Goal: Task Accomplishment & Management: Complete application form

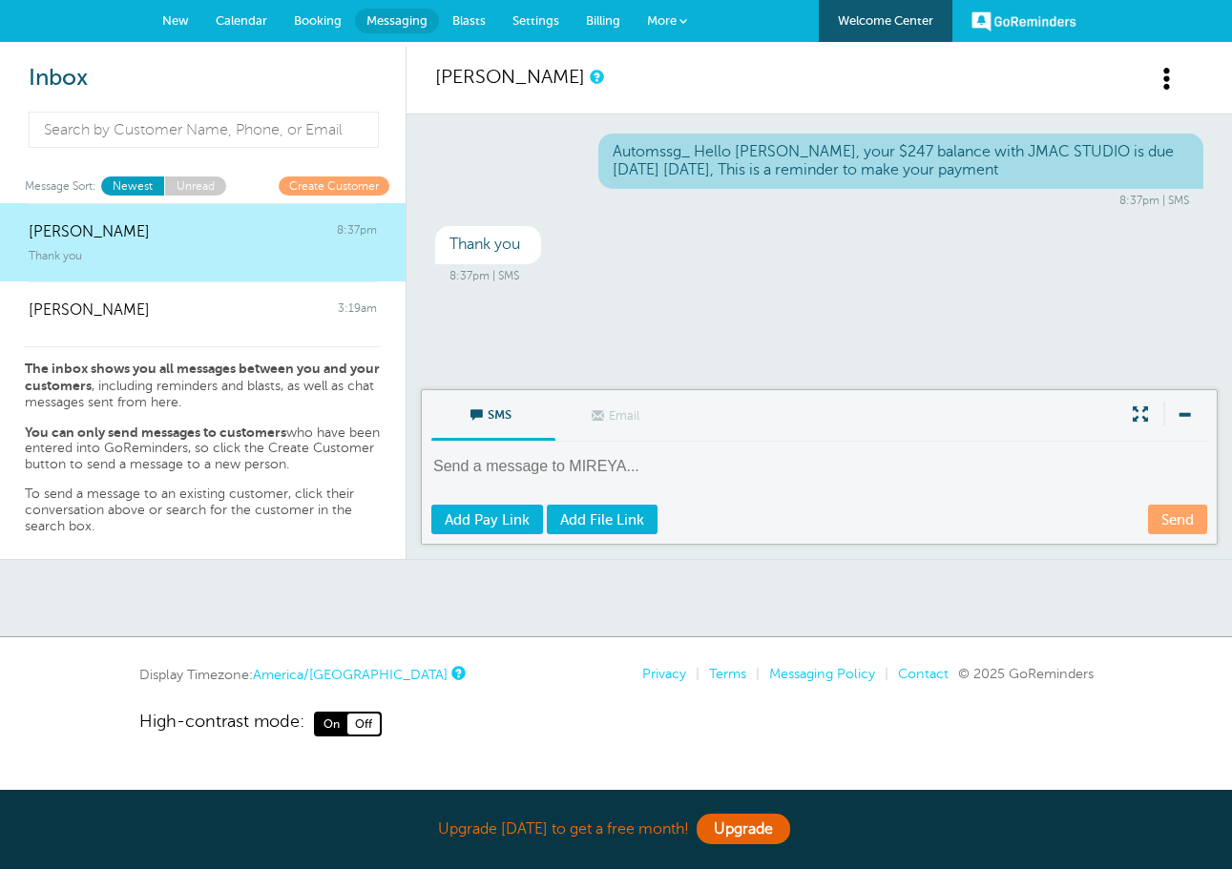
click at [303, 185] on link "Create Customer" at bounding box center [334, 185] width 111 height 18
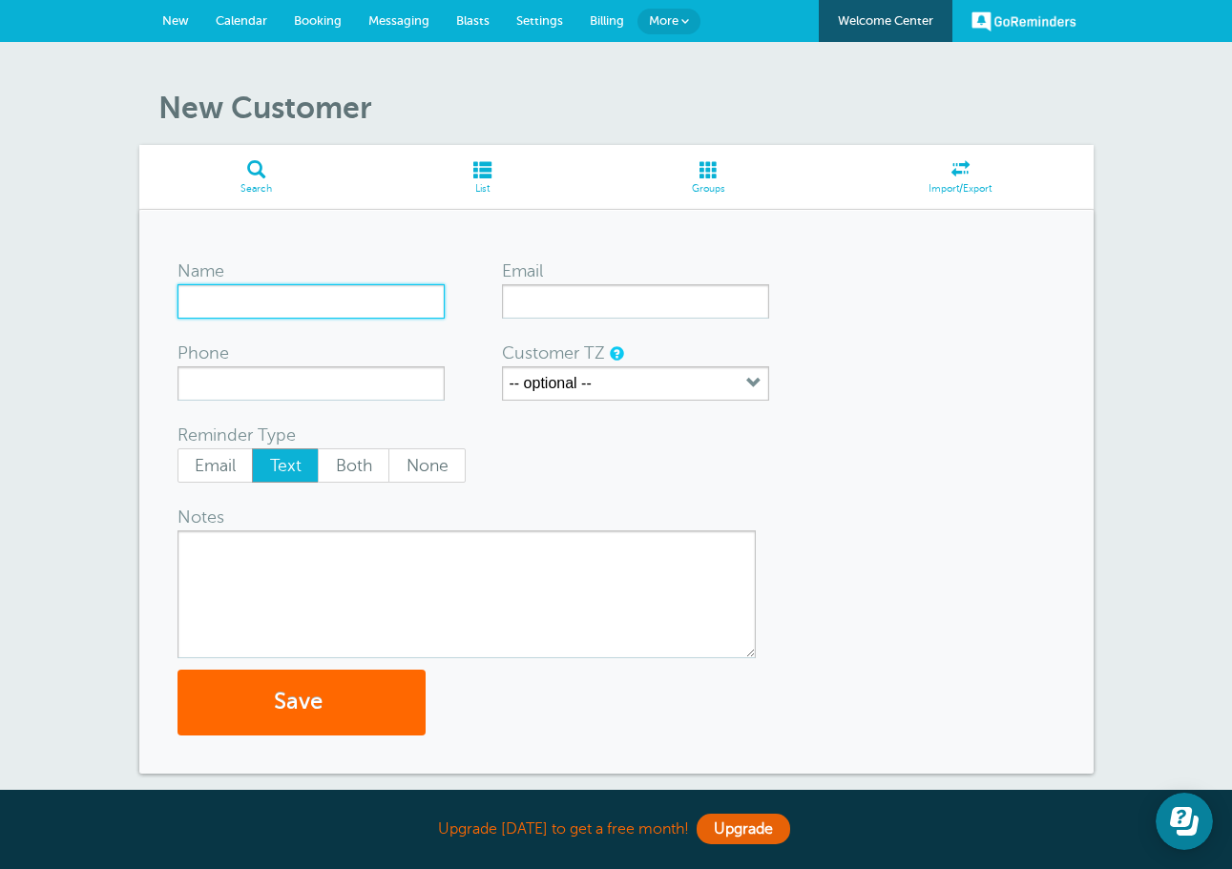
click at [261, 299] on input "Name" at bounding box center [310, 301] width 267 height 34
type input "P"
type input "APRIL CASAS"
click at [322, 301] on input "[PERSON_NAME]" at bounding box center [310, 301] width 267 height 34
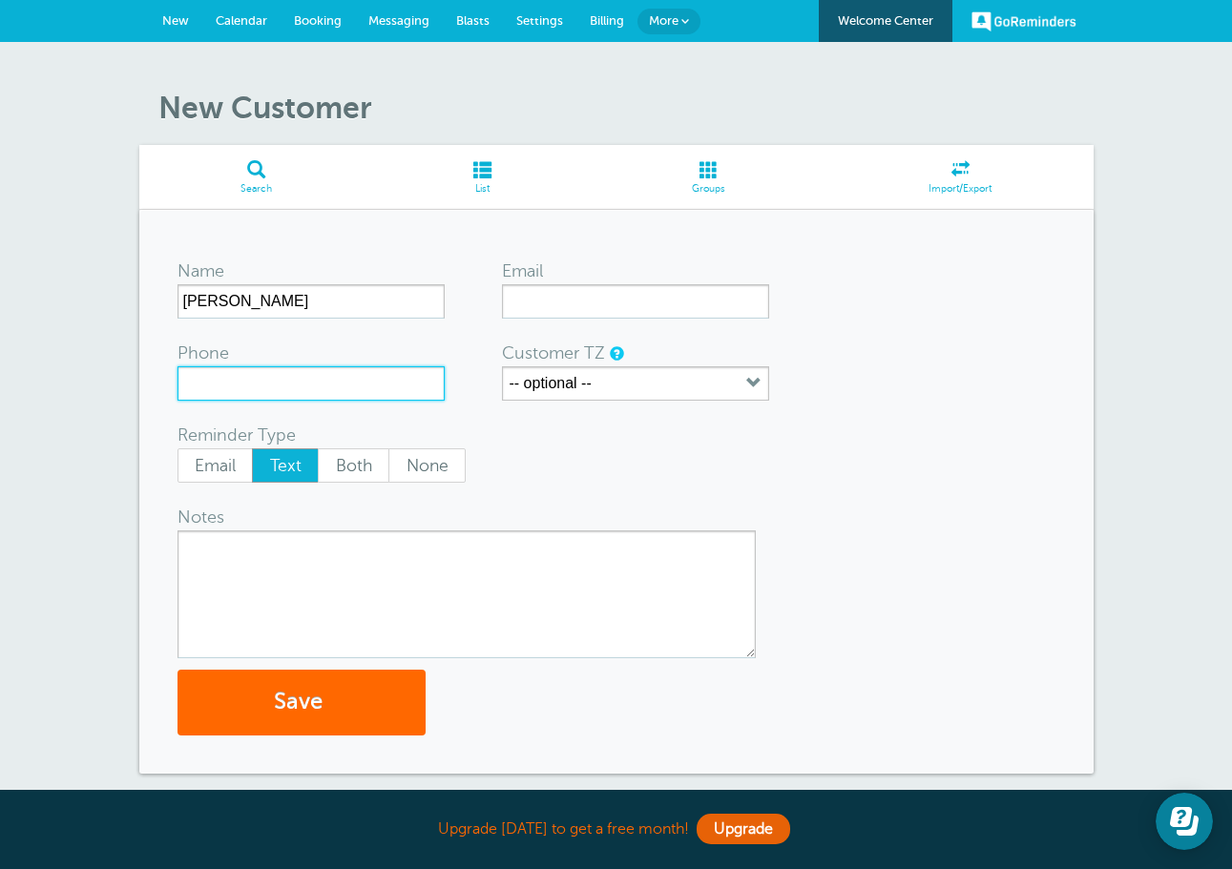
click at [323, 378] on input "Phone" at bounding box center [310, 383] width 267 height 34
type input "2107254892"
click at [312, 537] on textarea "Notes" at bounding box center [466, 594] width 578 height 128
type textarea "[PERSON_NAME] 15, $253"
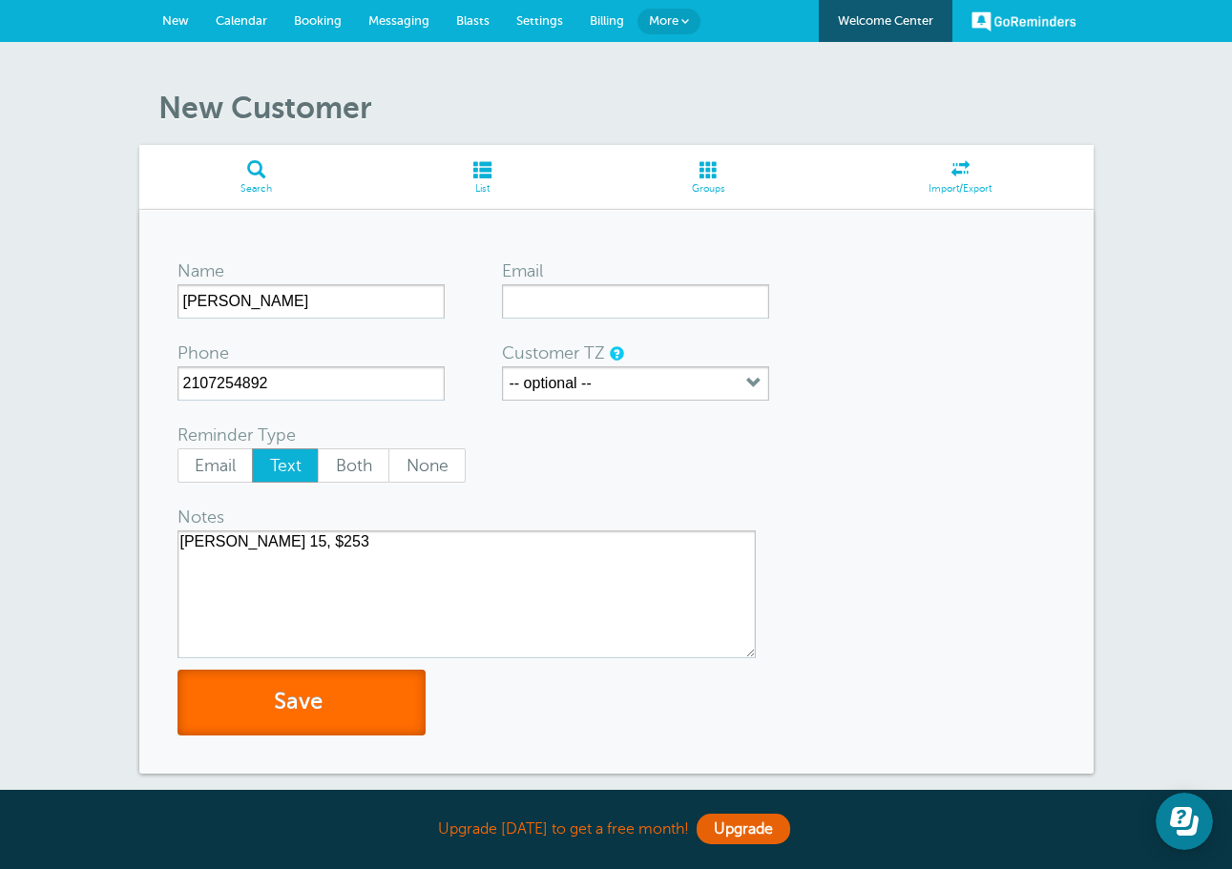
click at [321, 711] on button "Save" at bounding box center [301, 703] width 248 height 66
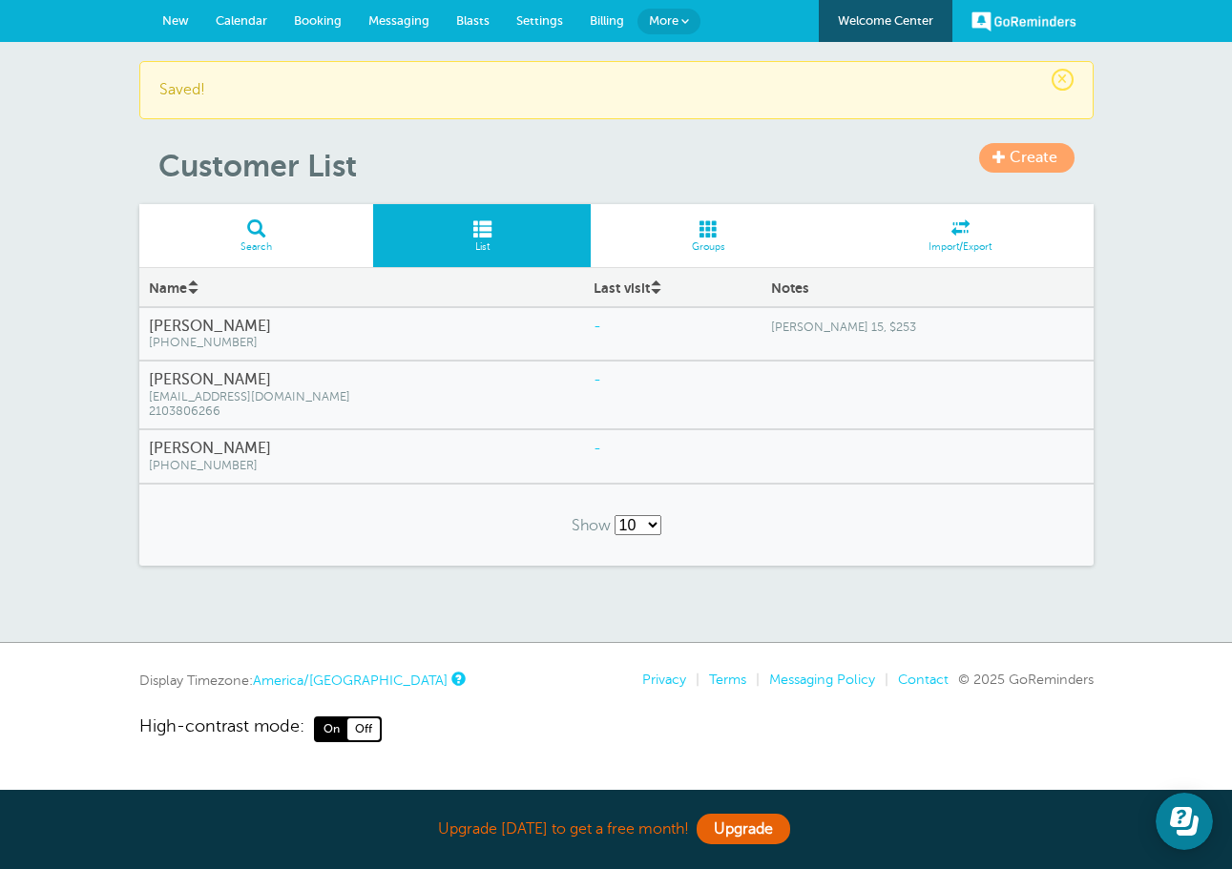
click at [279, 338] on span "(210) 725-4892" at bounding box center [362, 343] width 426 height 14
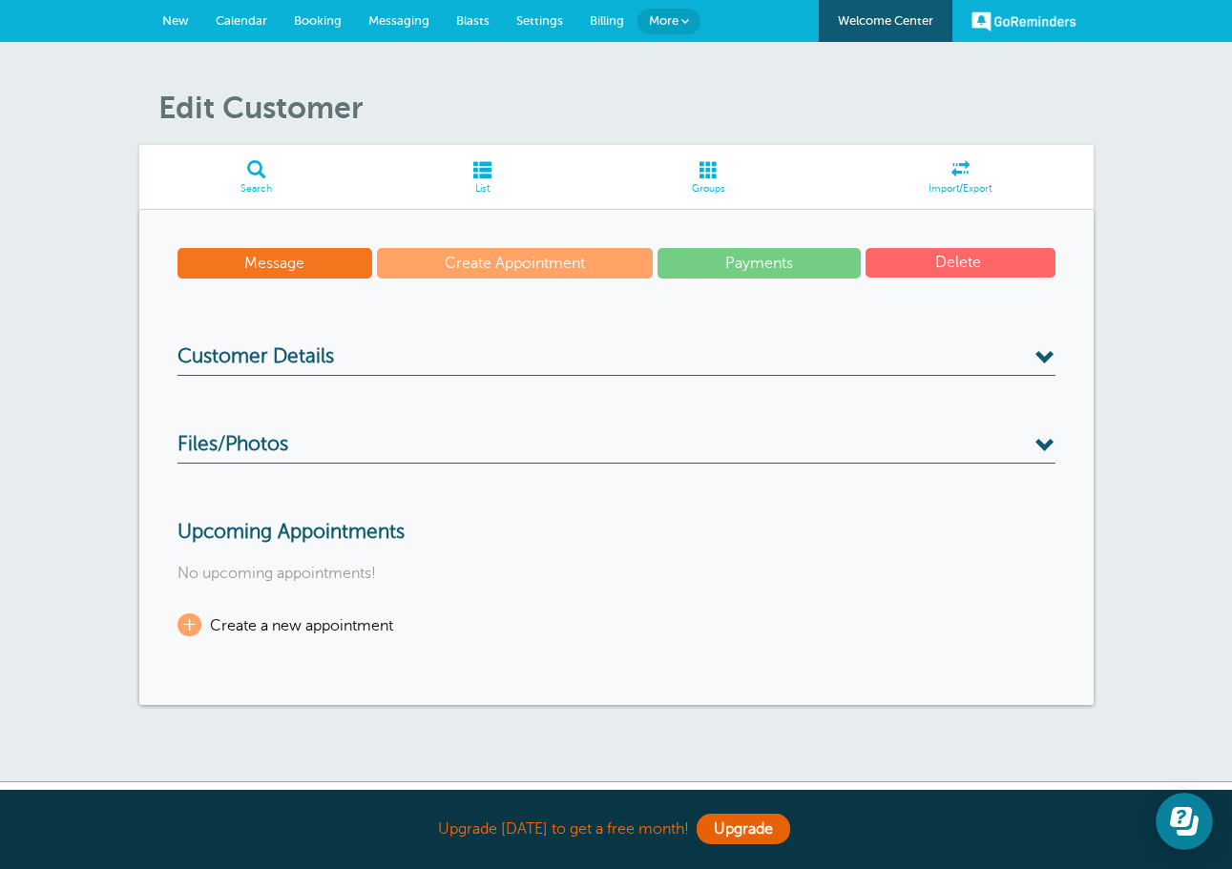
click at [302, 266] on link "Message" at bounding box center [275, 263] width 196 height 31
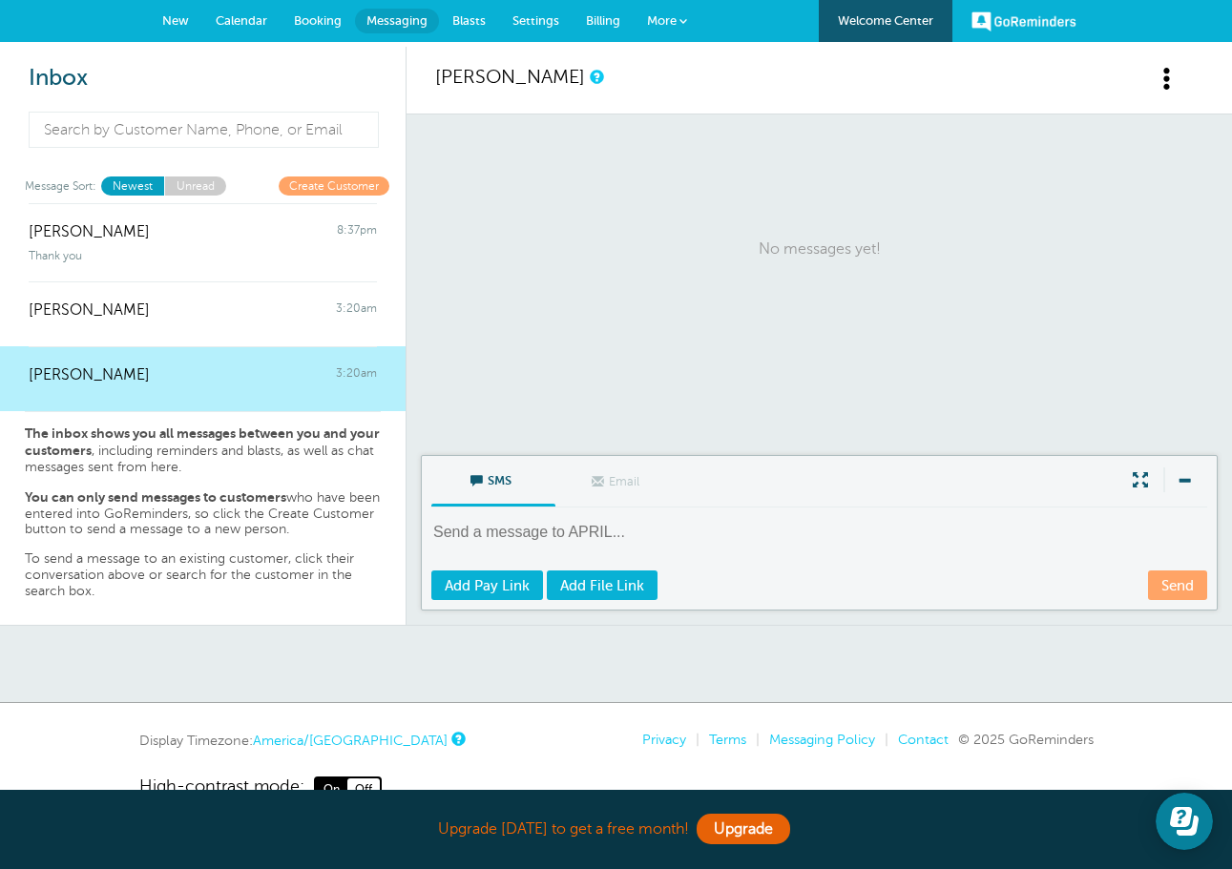
click at [601, 540] on textarea at bounding box center [820, 545] width 779 height 47
click at [545, 526] on textarea at bounding box center [820, 545] width 779 height 47
click at [348, 187] on link "Create Customer" at bounding box center [334, 185] width 111 height 18
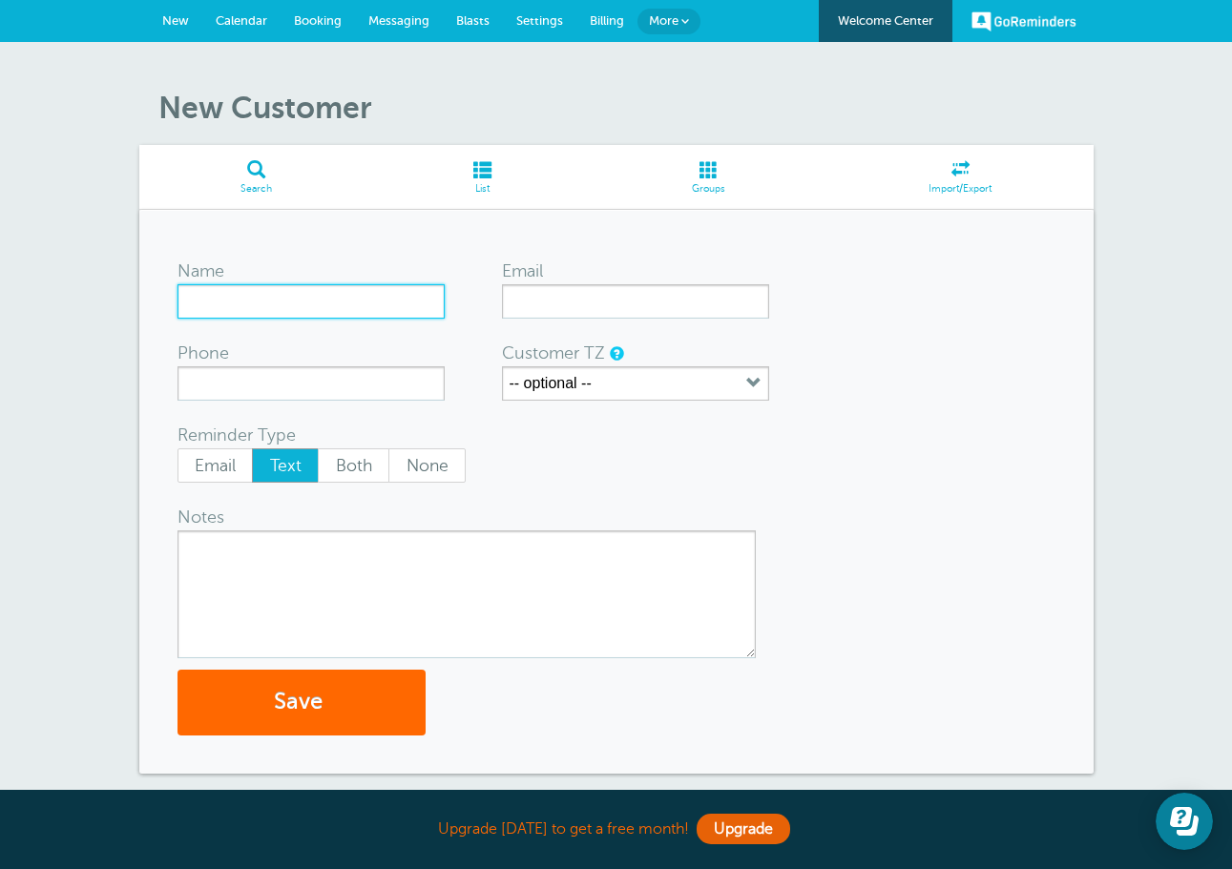
click at [293, 288] on input "Name" at bounding box center [310, 301] width 267 height 34
type input "[PERSON_NAME]"
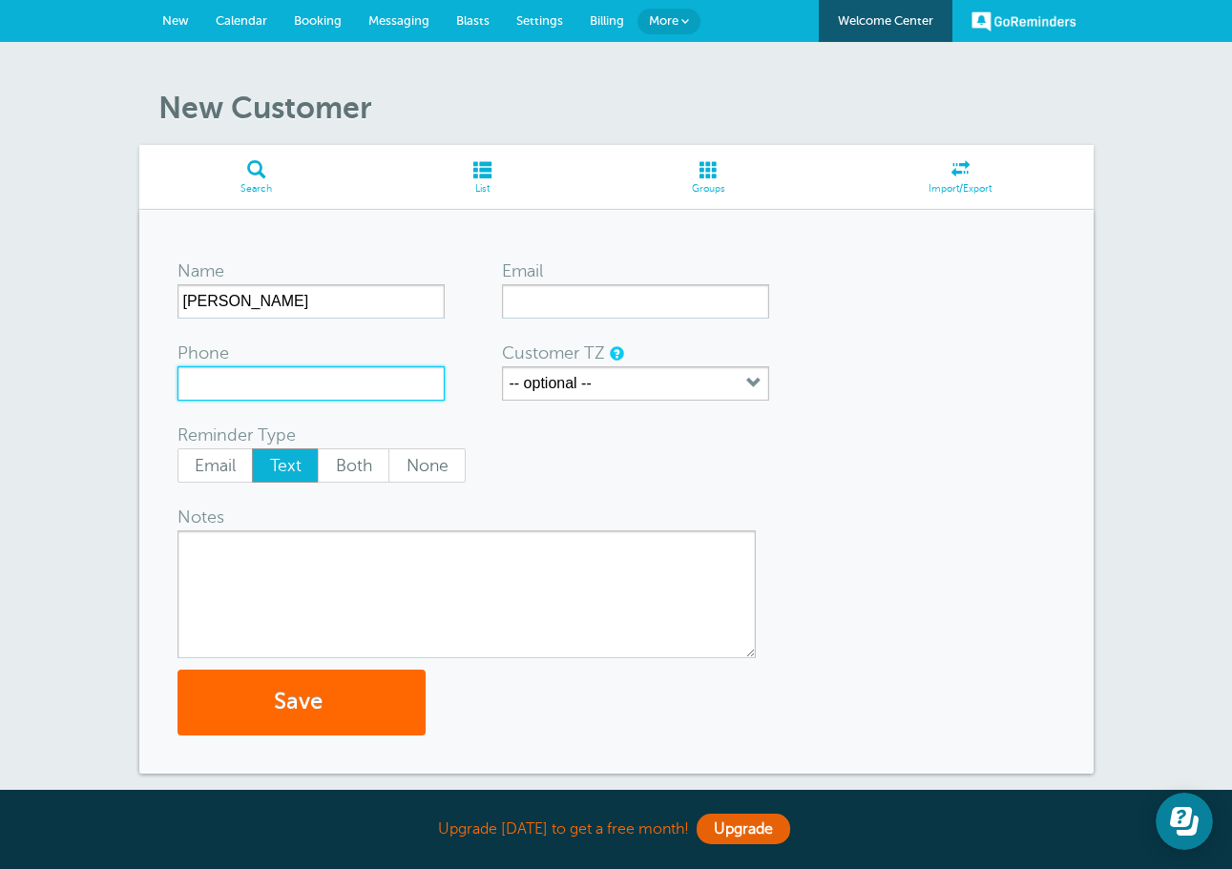
click at [276, 374] on input "Phone" at bounding box center [310, 383] width 267 height 34
type input "2103313040"
click at [347, 574] on textarea "Notes" at bounding box center [466, 594] width 578 height 128
type textarea "DIAS 15, $94"
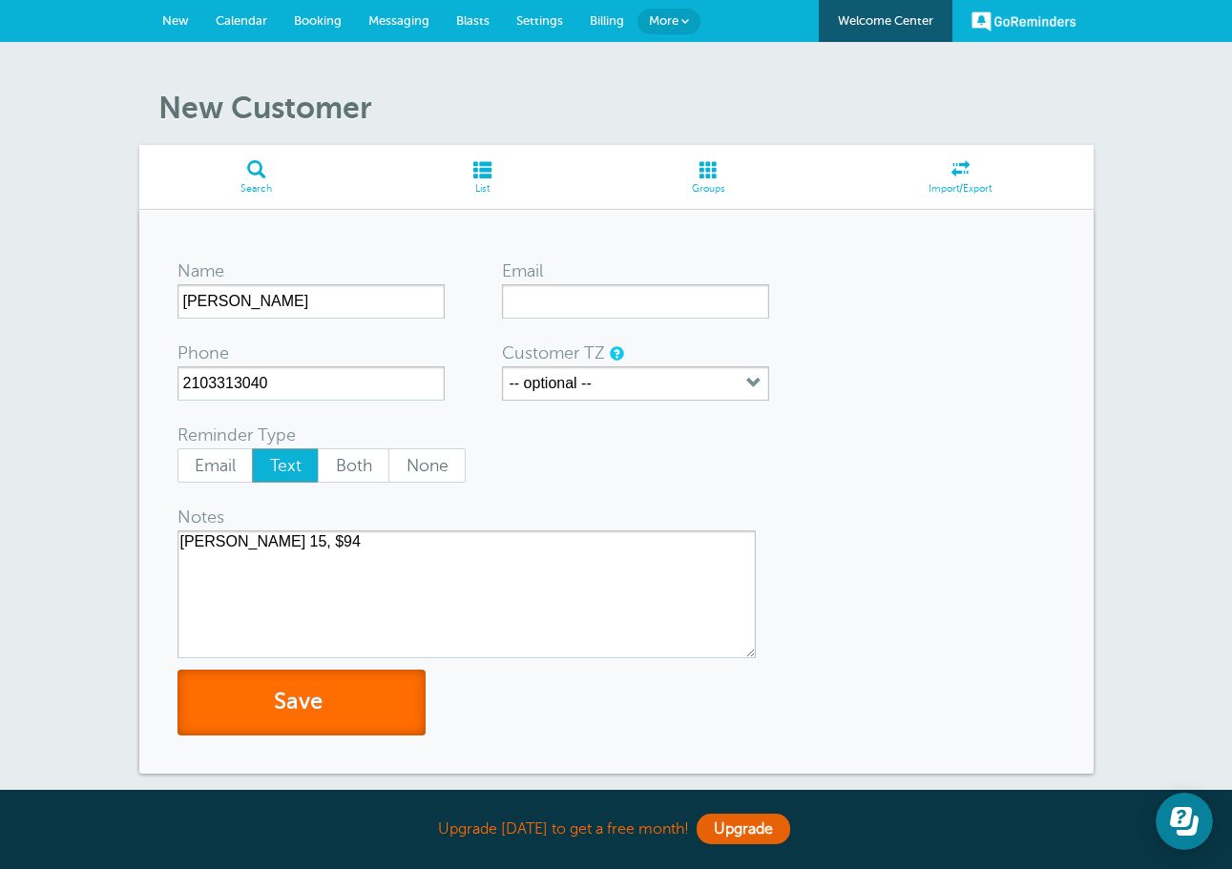
click at [378, 694] on button "Save" at bounding box center [301, 703] width 248 height 66
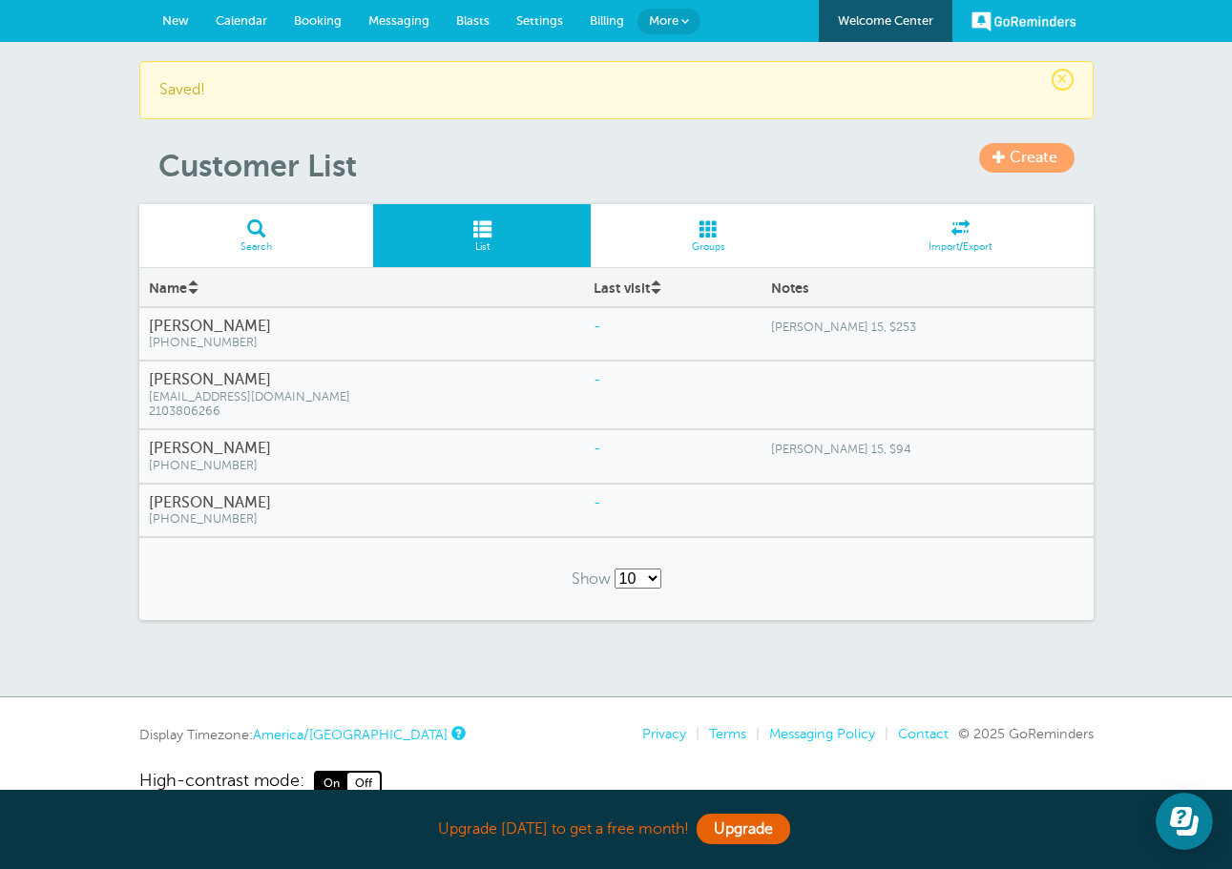
click at [1012, 159] on span "Create" at bounding box center [1033, 157] width 48 height 17
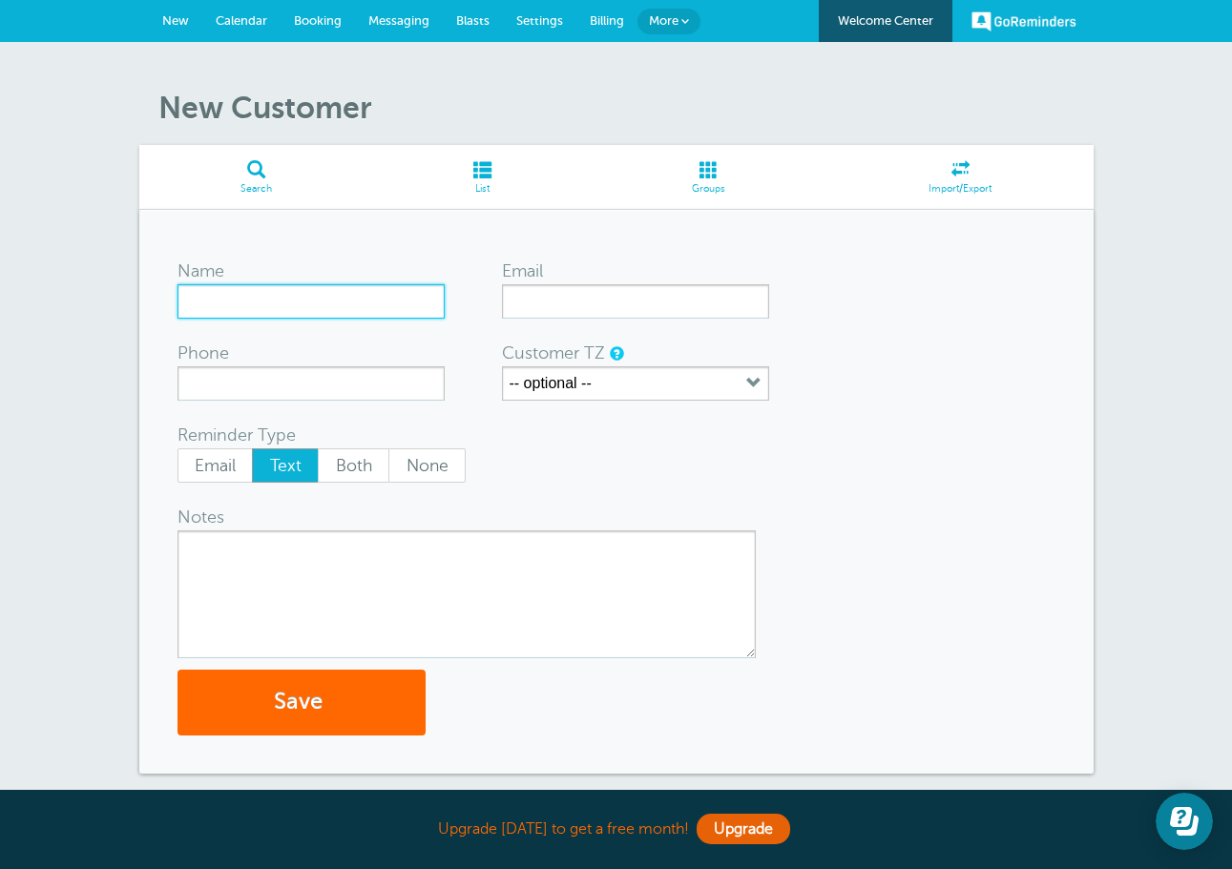
click at [295, 286] on input "Name" at bounding box center [310, 301] width 267 height 34
type input "CRISTINA BARRERA"
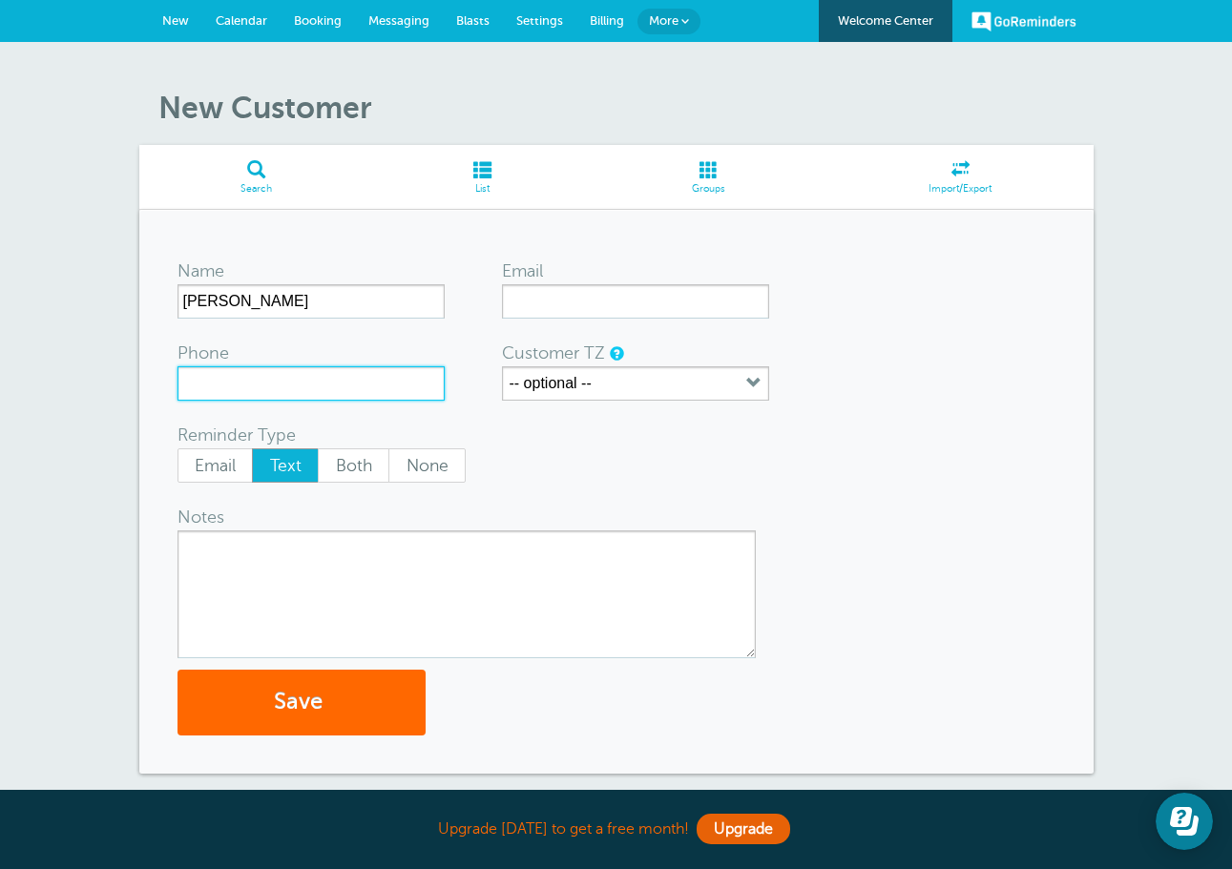
click at [241, 377] on input "Phone" at bounding box center [310, 383] width 267 height 34
type input "2103284507"
click at [257, 574] on textarea "Notes" at bounding box center [466, 594] width 578 height 128
type textarea "DIAS 21, $250"
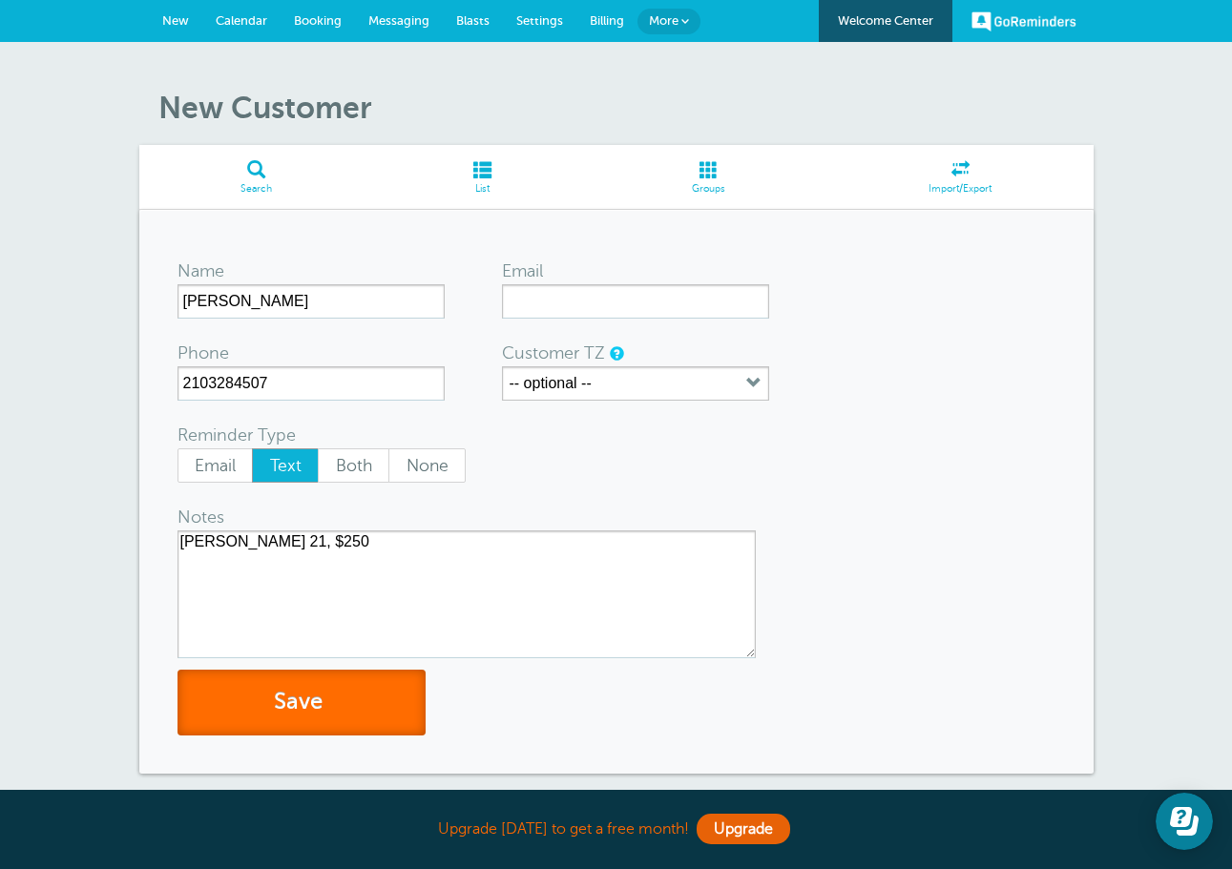
click at [330, 683] on button "Save" at bounding box center [301, 703] width 248 height 66
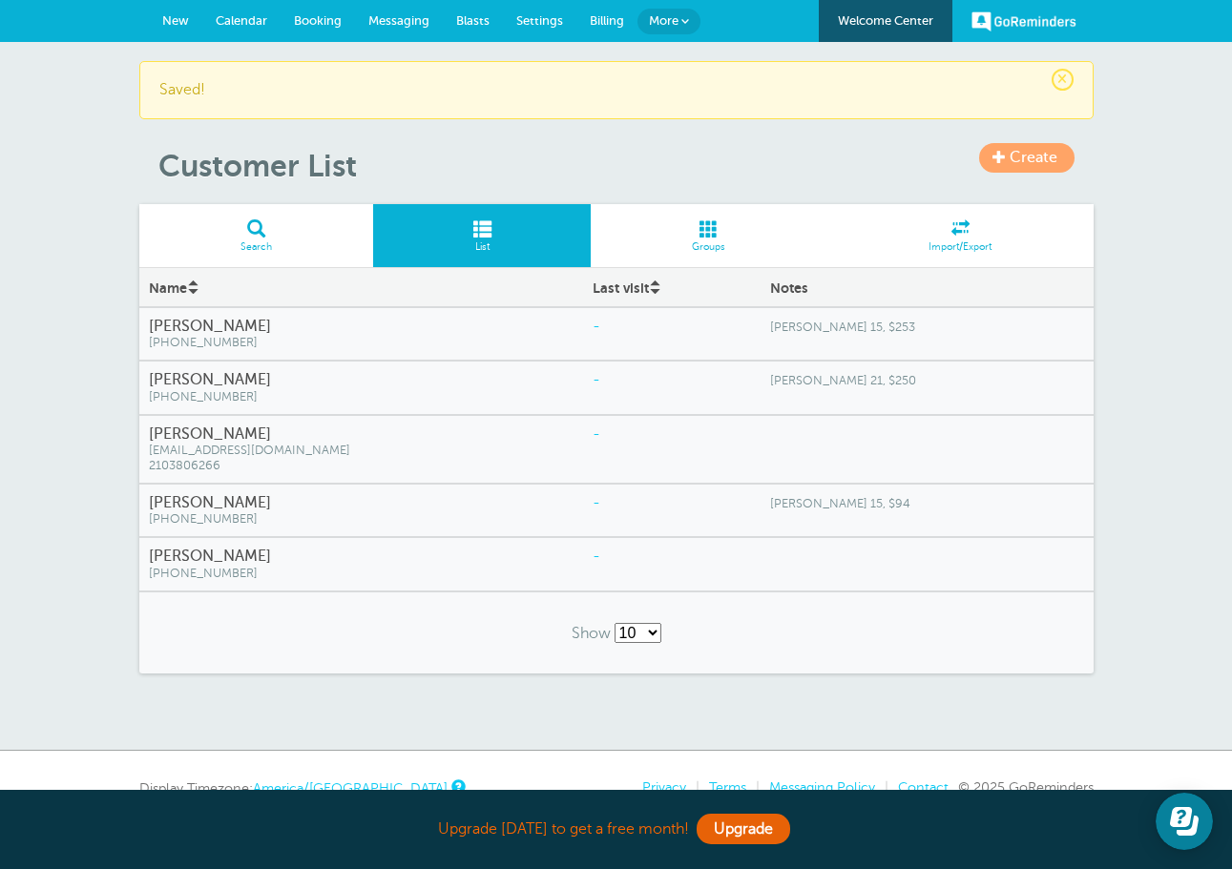
click at [1028, 168] on link "Create" at bounding box center [1026, 158] width 95 height 30
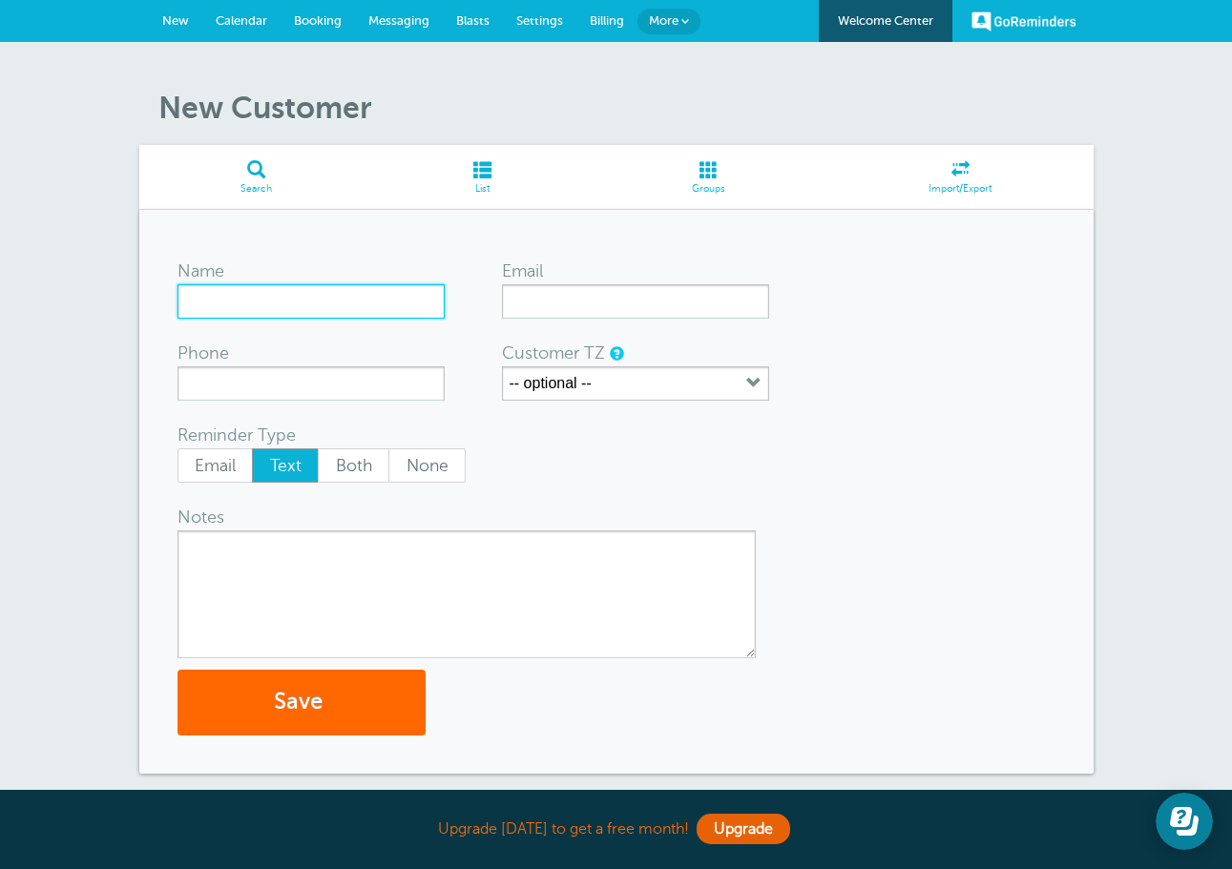
click at [303, 299] on input "Name" at bounding box center [310, 301] width 267 height 34
type input "[PERSON_NAME]"
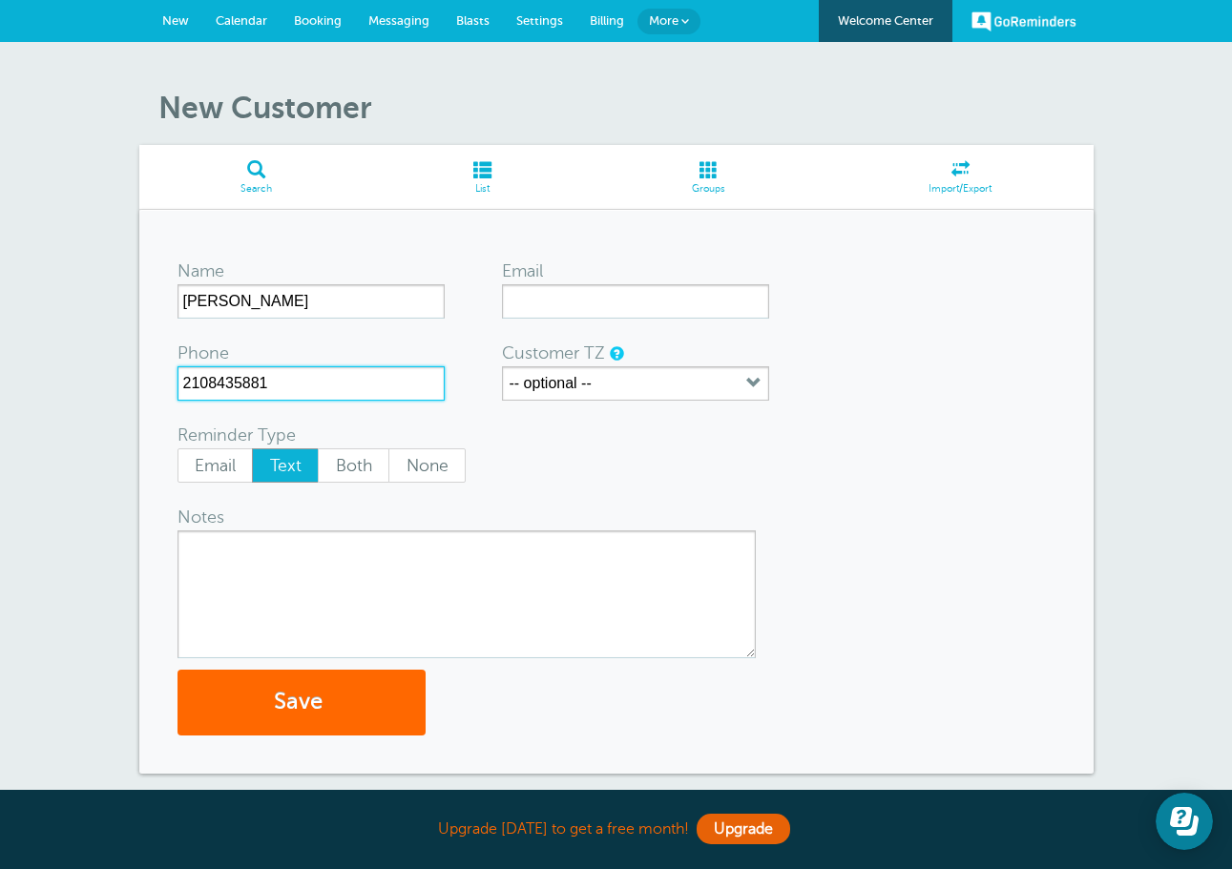
type input "2108435881"
click at [328, 614] on textarea "Notes" at bounding box center [466, 594] width 578 height 128
type textarea "[PERSON_NAME] 24, $213.44"
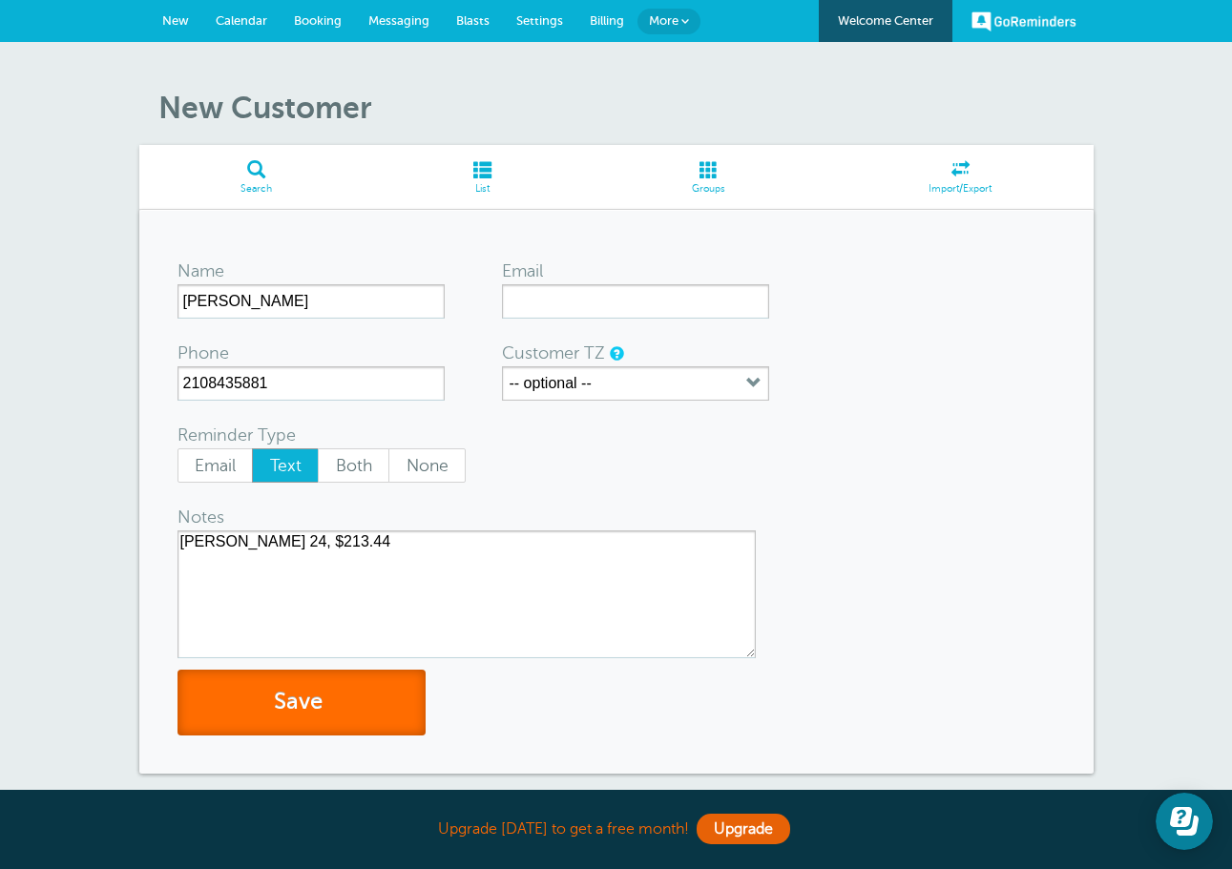
click at [332, 695] on button "Save" at bounding box center [301, 703] width 248 height 66
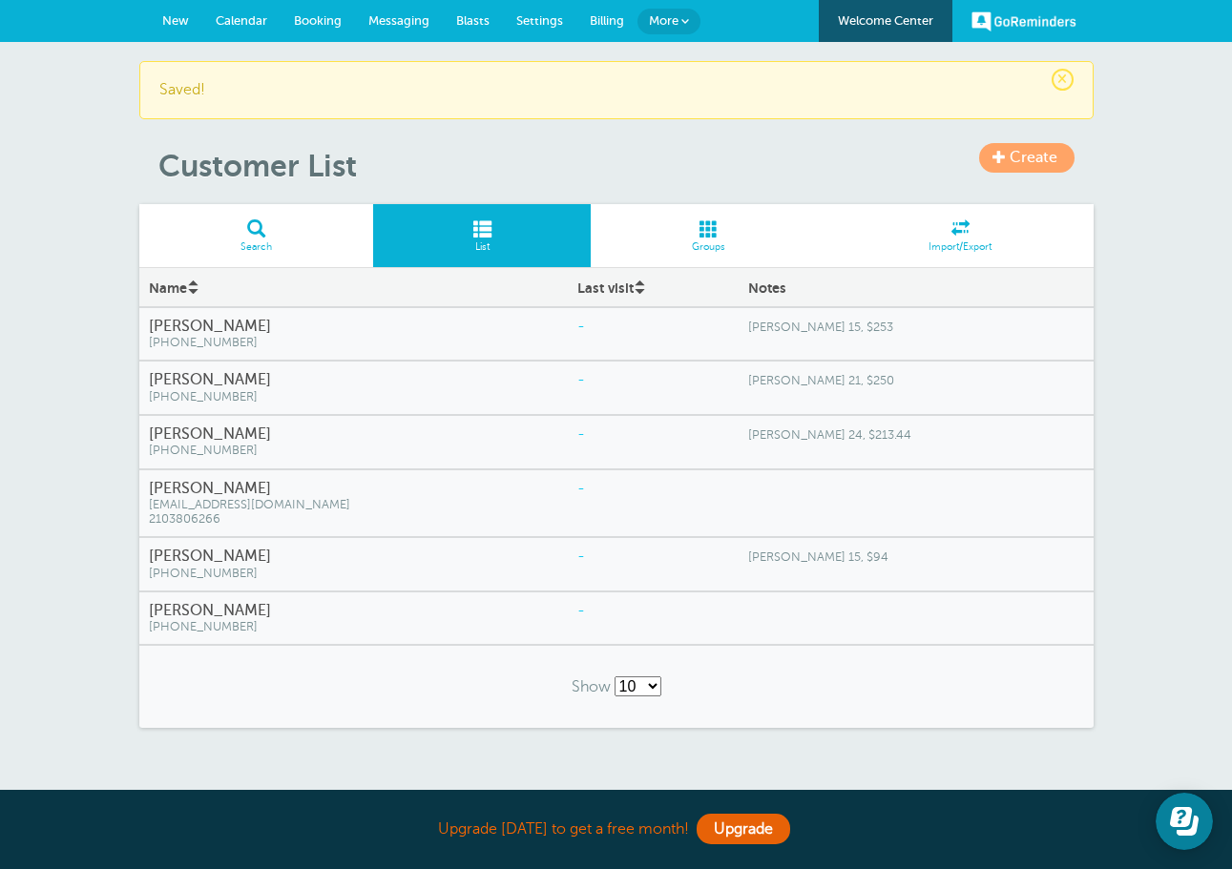
click at [1019, 155] on span "Create" at bounding box center [1033, 157] width 48 height 17
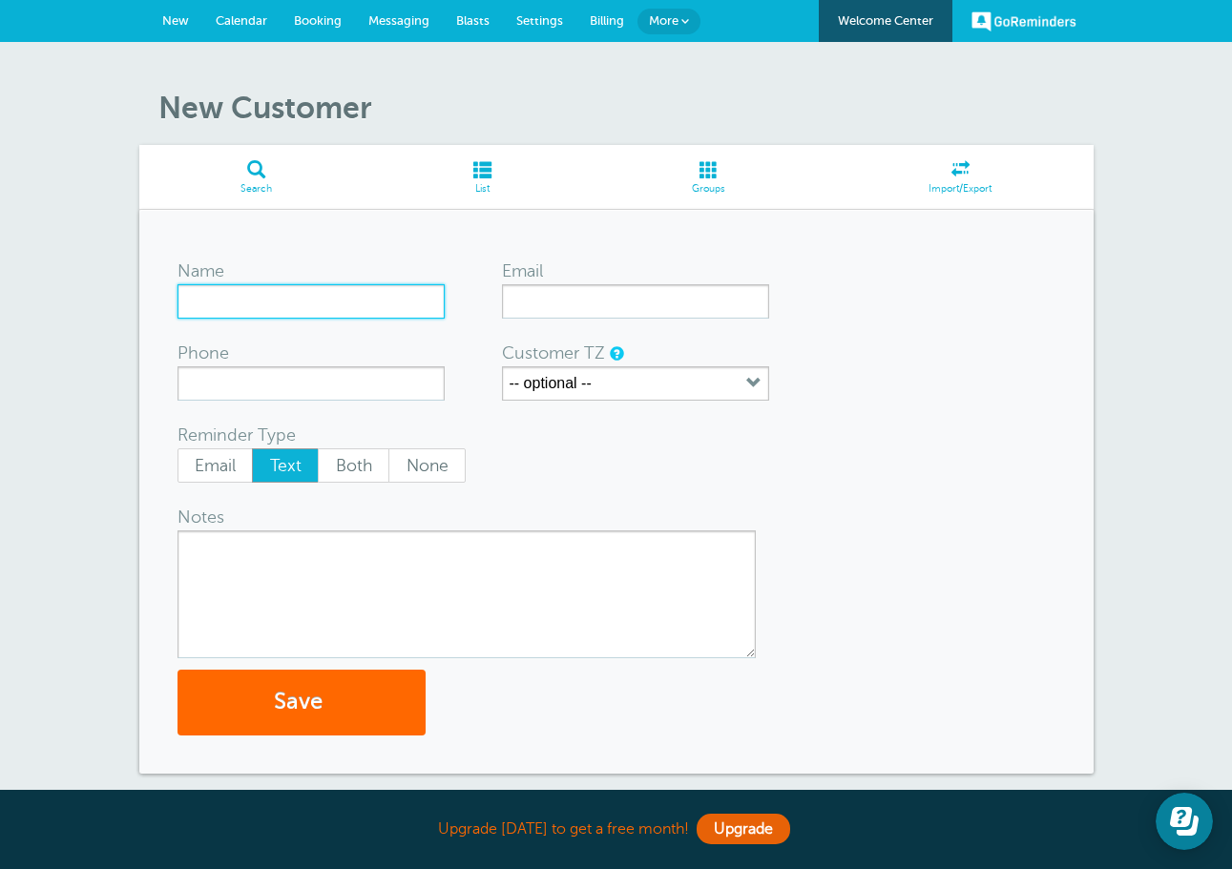
click at [272, 293] on input "Name" at bounding box center [310, 301] width 267 height 34
type input "[PERSON_NAME]"
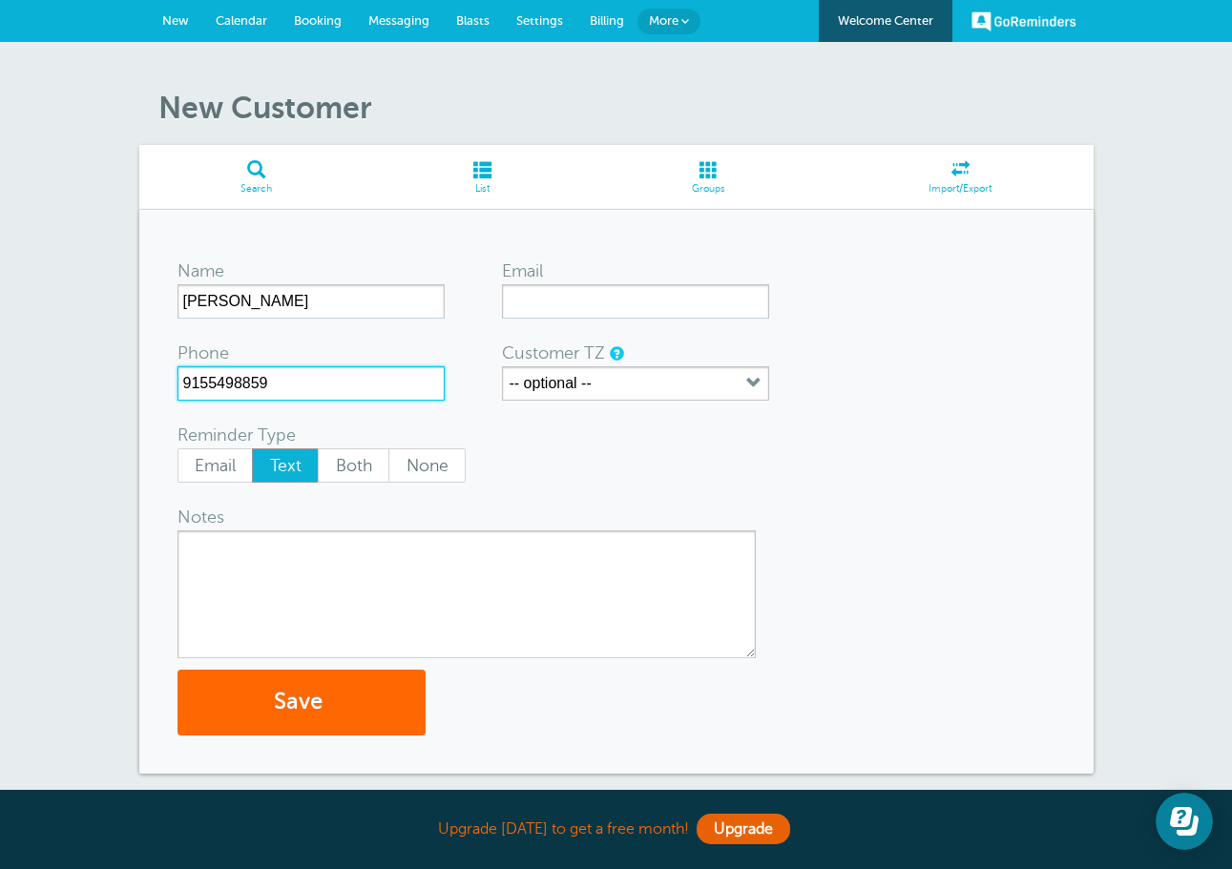
type input "9155498859"
click at [343, 537] on textarea "Notes" at bounding box center [466, 594] width 578 height 128
type textarea "DIA 10, $247"
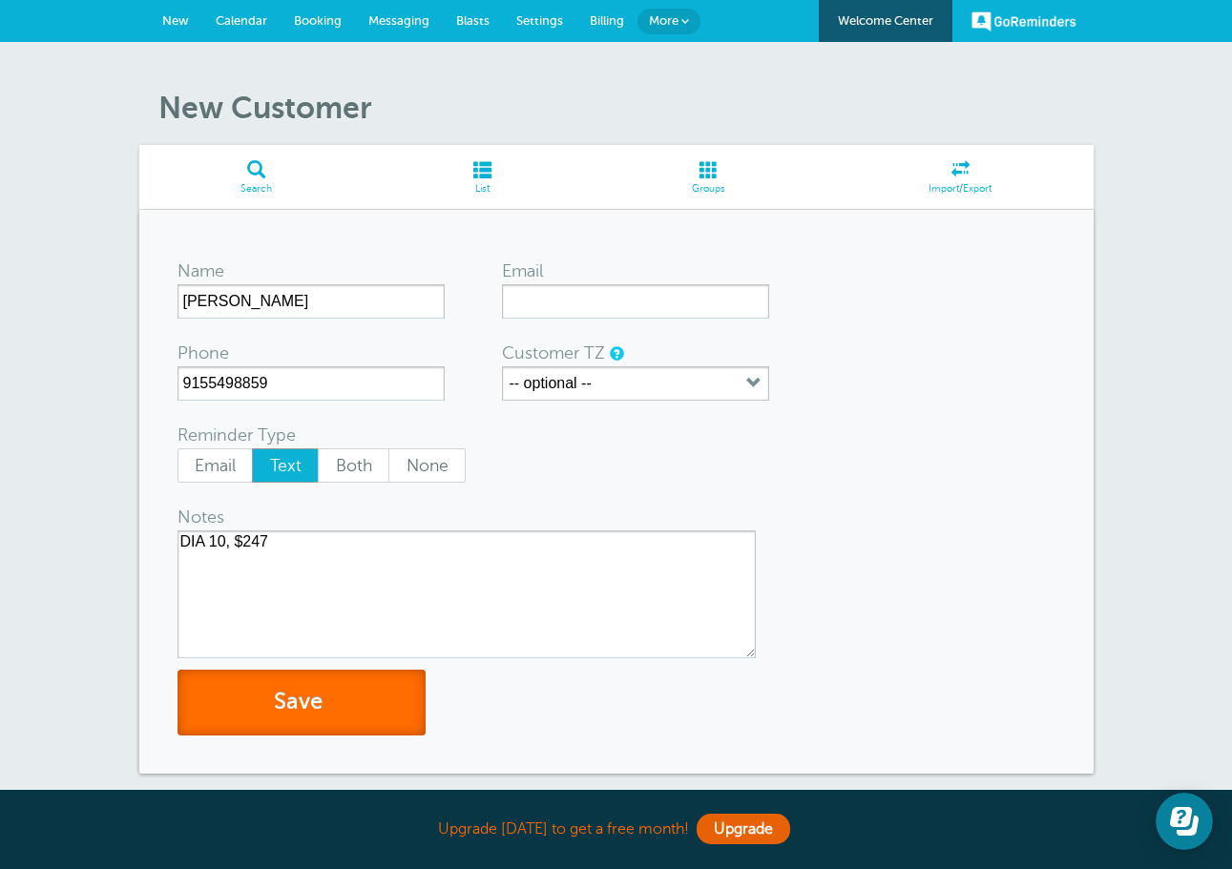
click at [327, 679] on button "Save" at bounding box center [301, 703] width 248 height 66
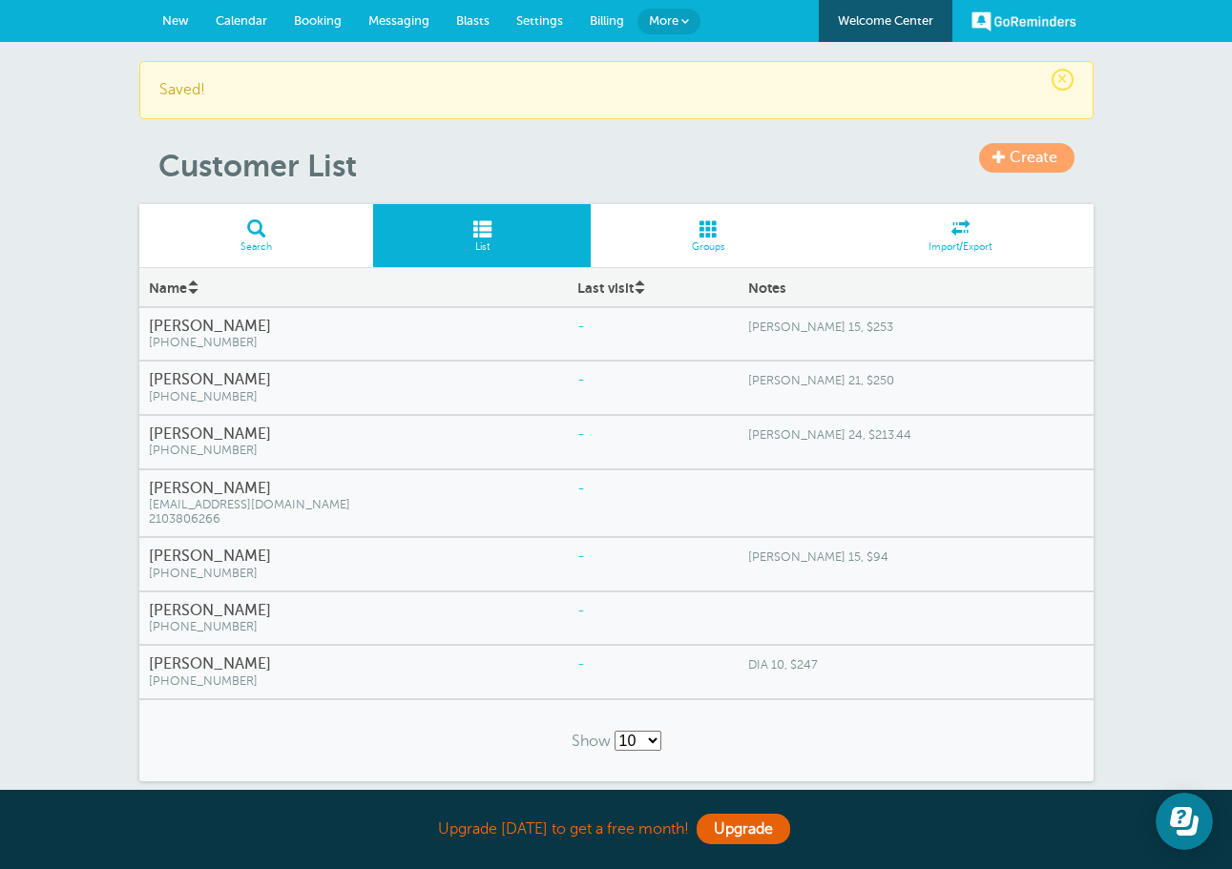
click at [1010, 143] on link "Create" at bounding box center [1026, 158] width 95 height 30
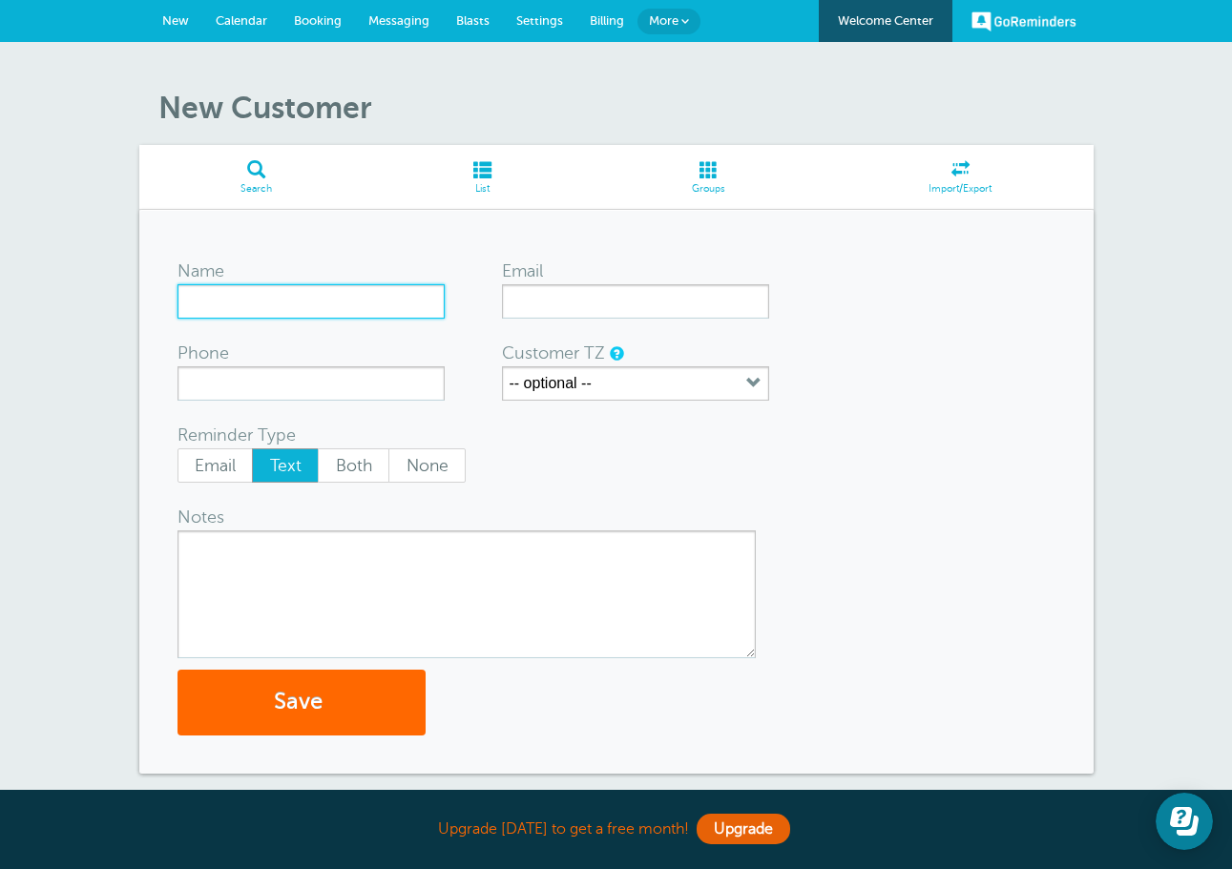
click at [360, 305] on input "Name" at bounding box center [310, 301] width 267 height 34
type input "[PERSON_NAME]"
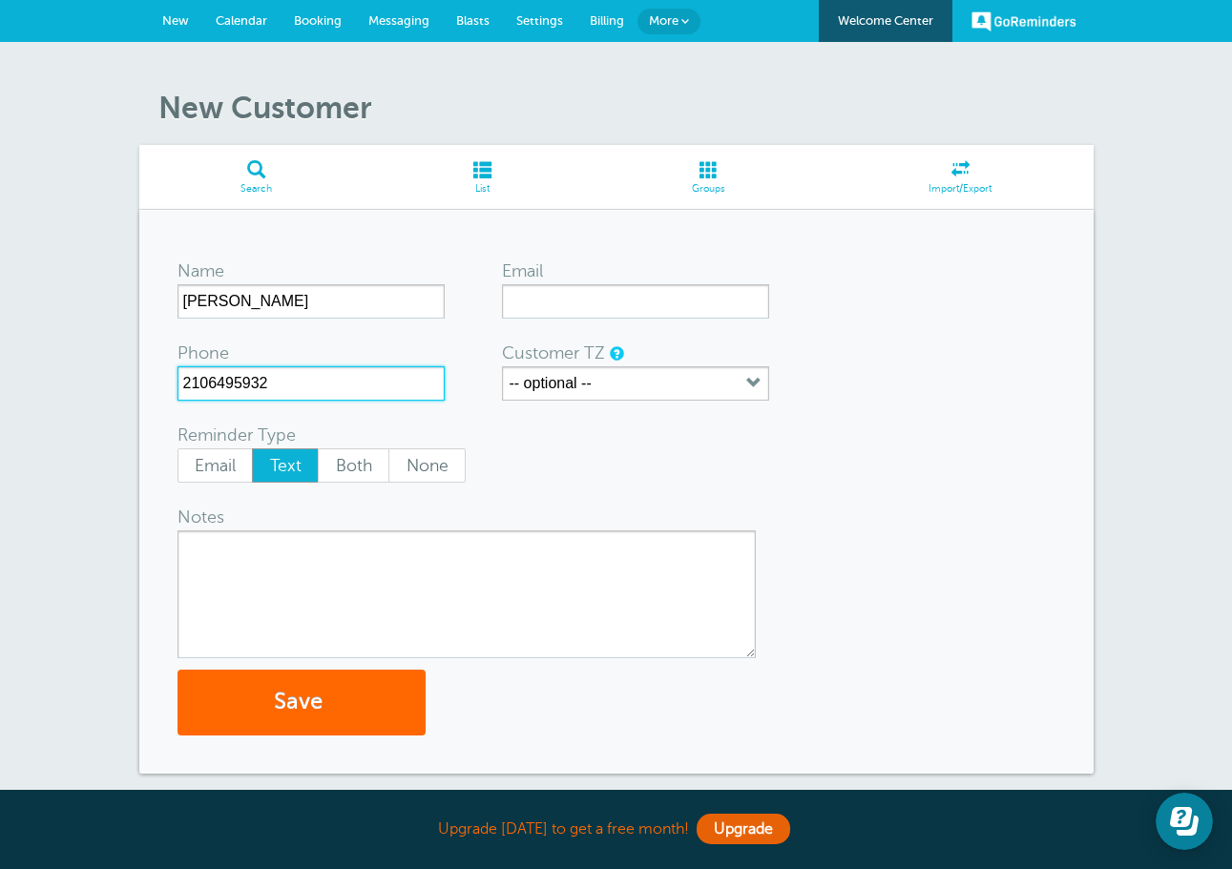
type input "2106495932"
click at [354, 543] on textarea "Notes" at bounding box center [466, 594] width 578 height 128
type textarea "DIA 30, $281 HOLDING"
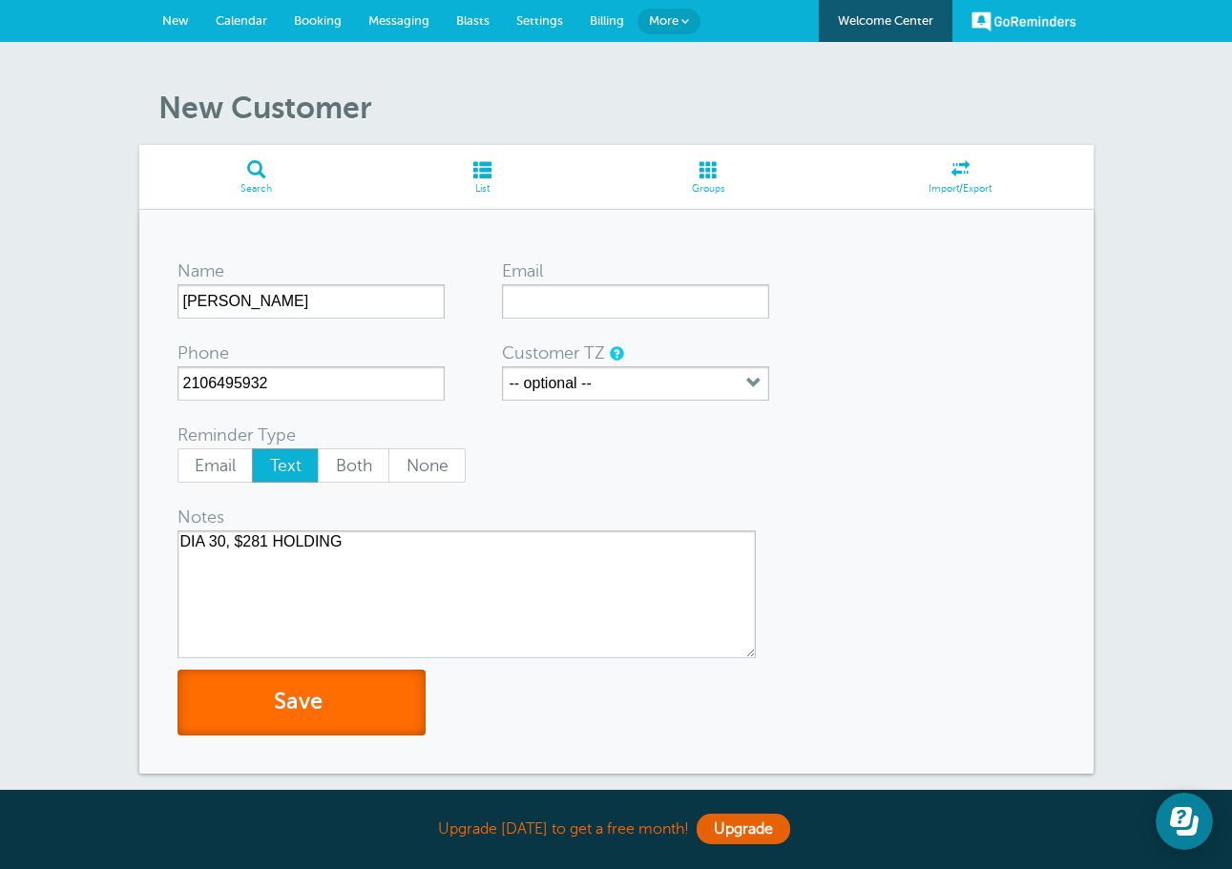
click at [339, 704] on button "Save" at bounding box center [301, 703] width 248 height 66
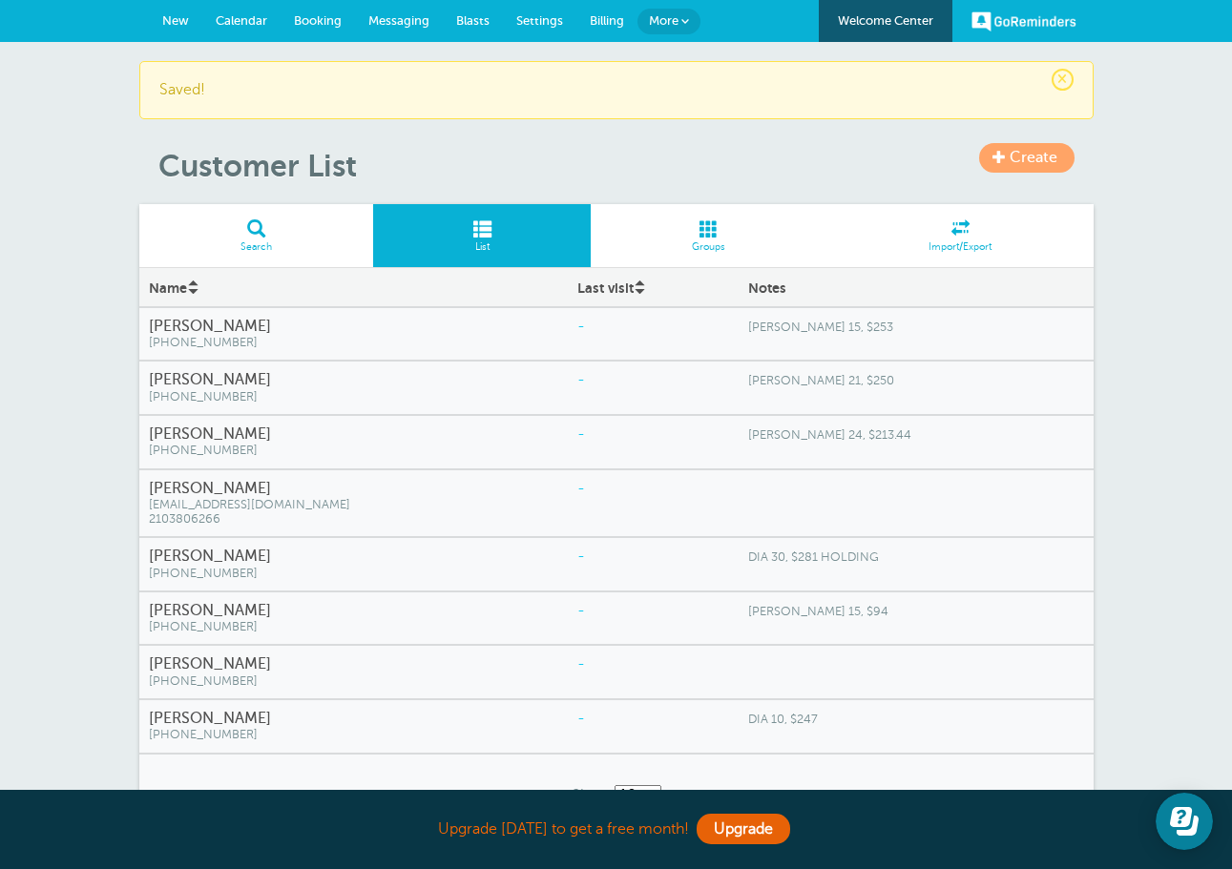
click at [1011, 161] on span "Create" at bounding box center [1033, 157] width 48 height 17
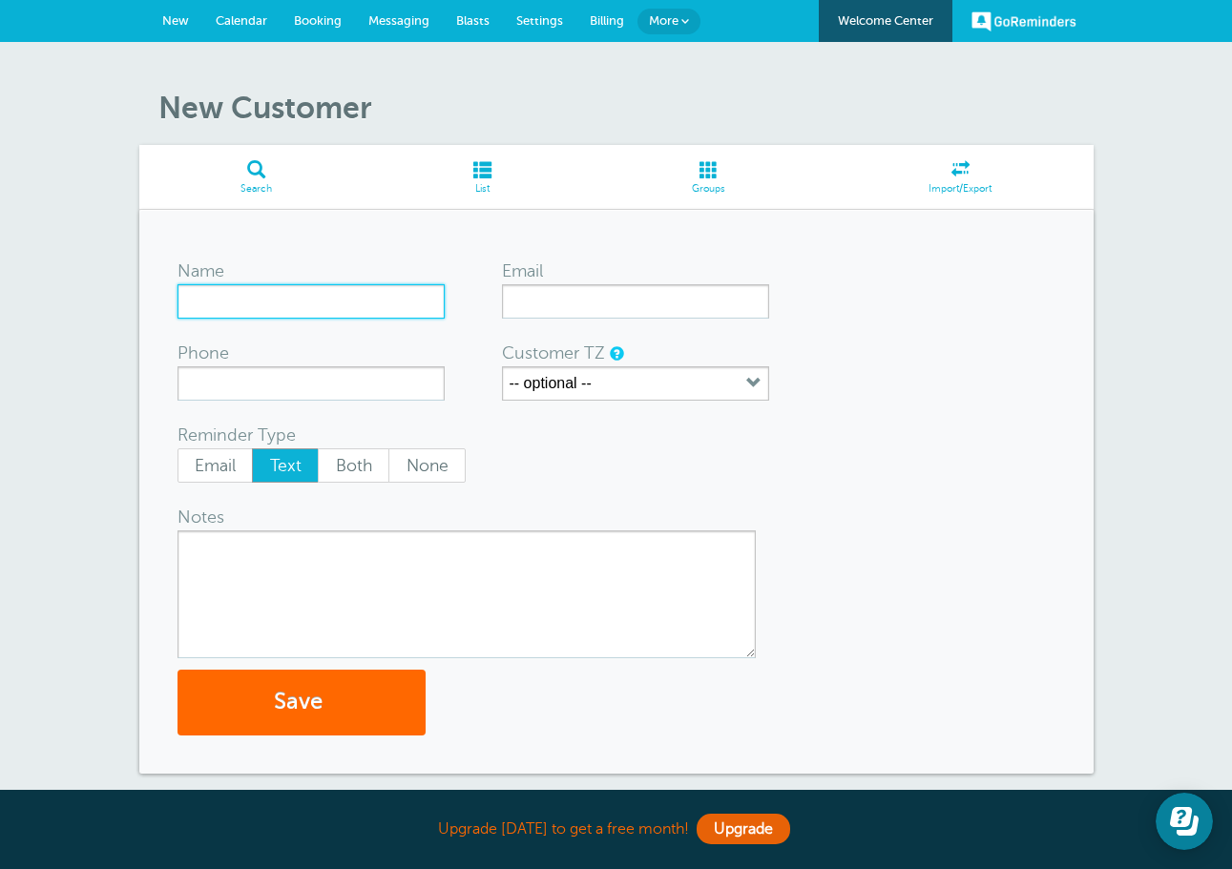
click at [378, 298] on input "Name" at bounding box center [310, 301] width 267 height 34
type input "[PERSON_NAME]"
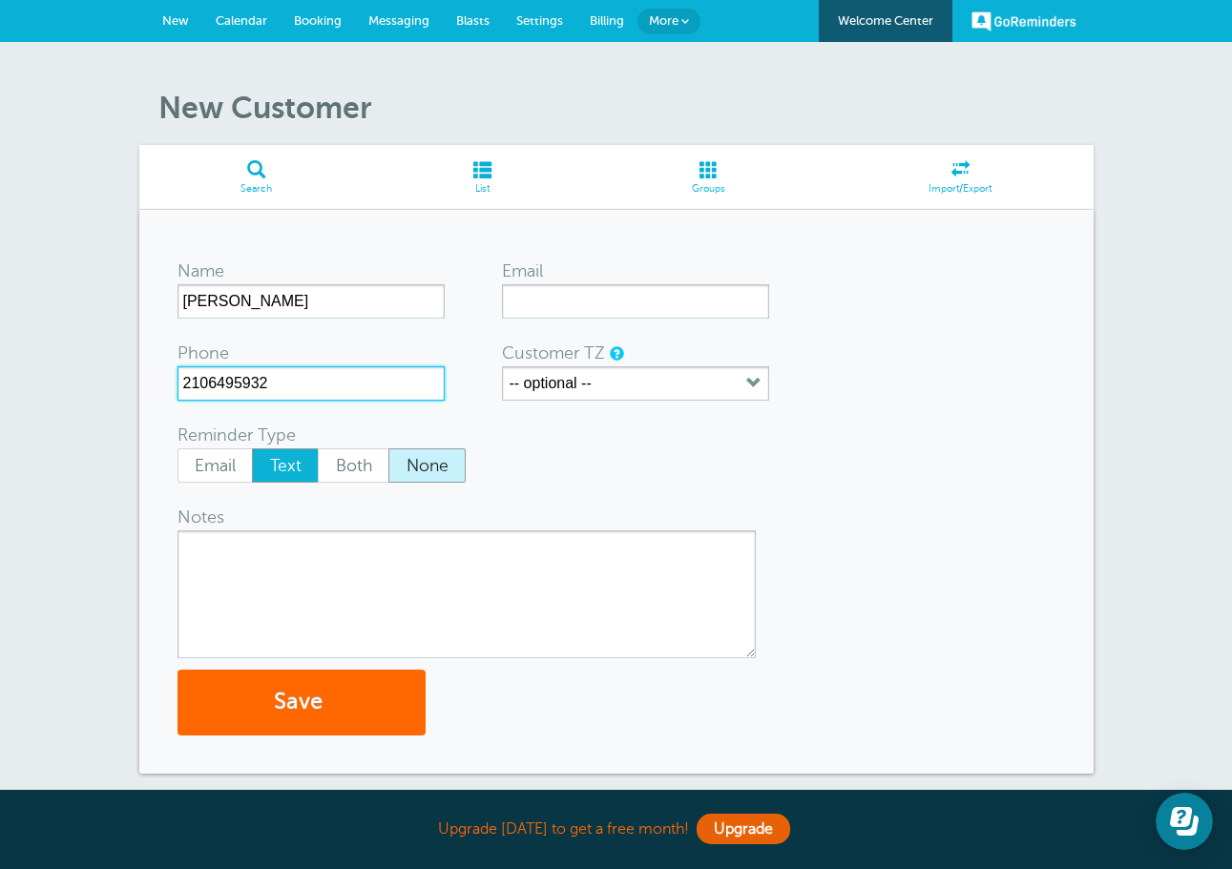
type input "2106495932"
click at [442, 518] on div "Notes" at bounding box center [463, 581] width 572 height 155
click at [441, 531] on textarea "Notes" at bounding box center [466, 594] width 578 height 128
type textarea "DIA 10, $647"
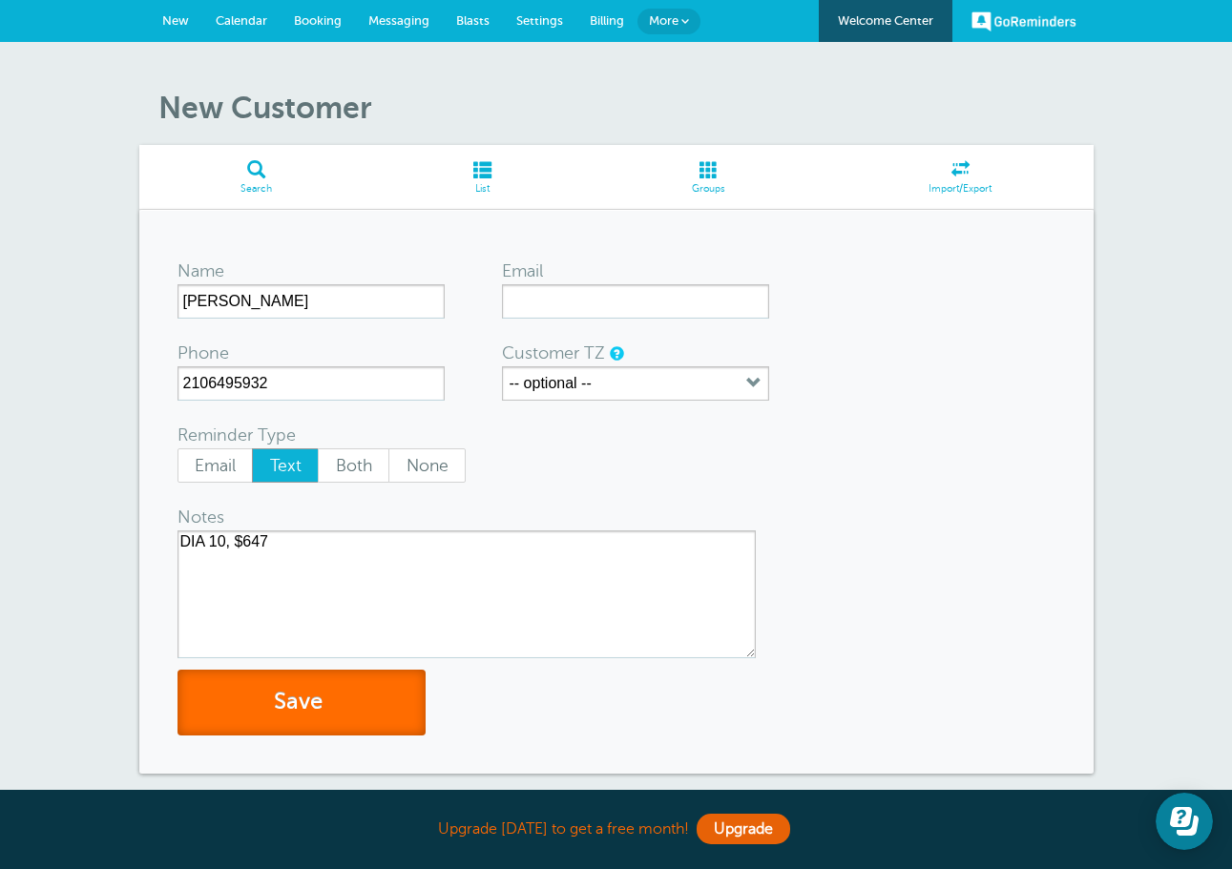
click at [359, 683] on button "Save" at bounding box center [301, 703] width 248 height 66
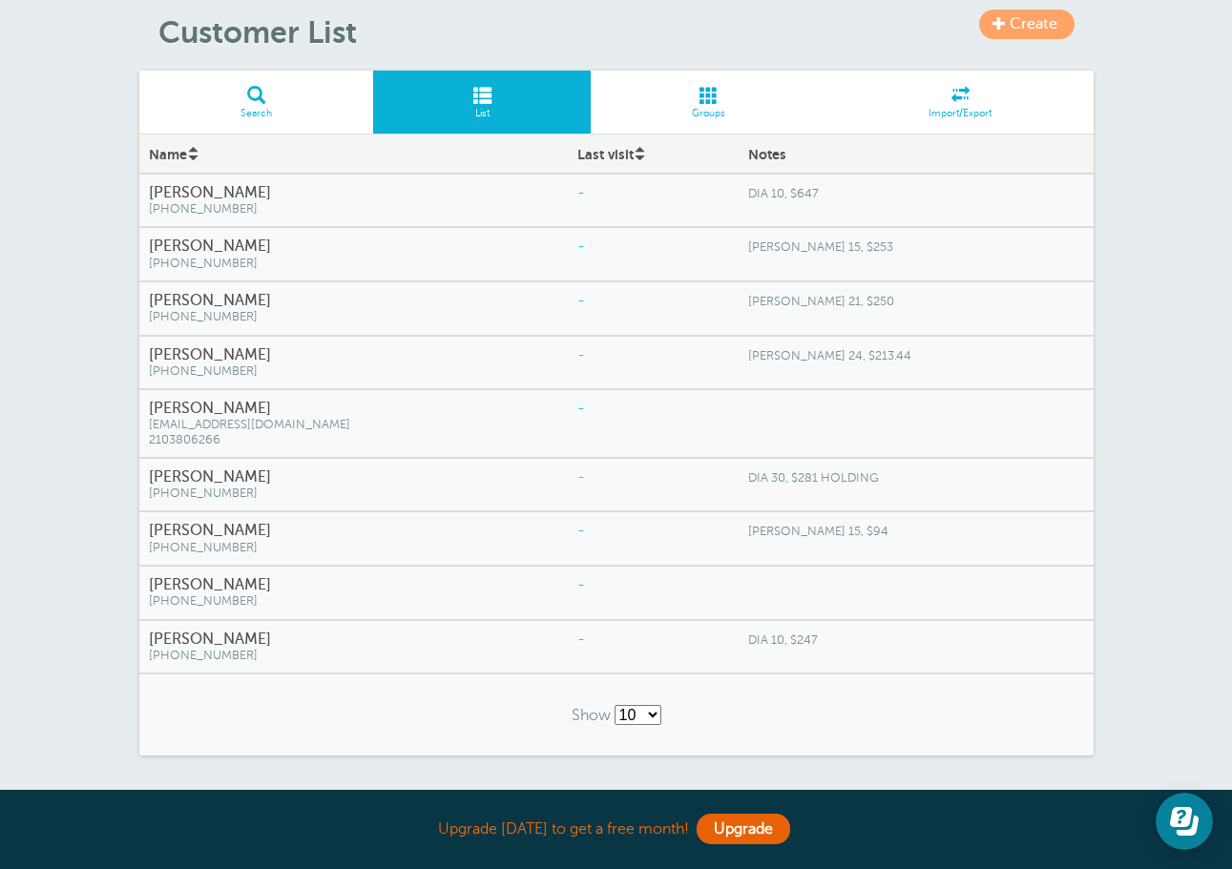
scroll to position [142, 0]
